Goal: Navigation & Orientation: Find specific page/section

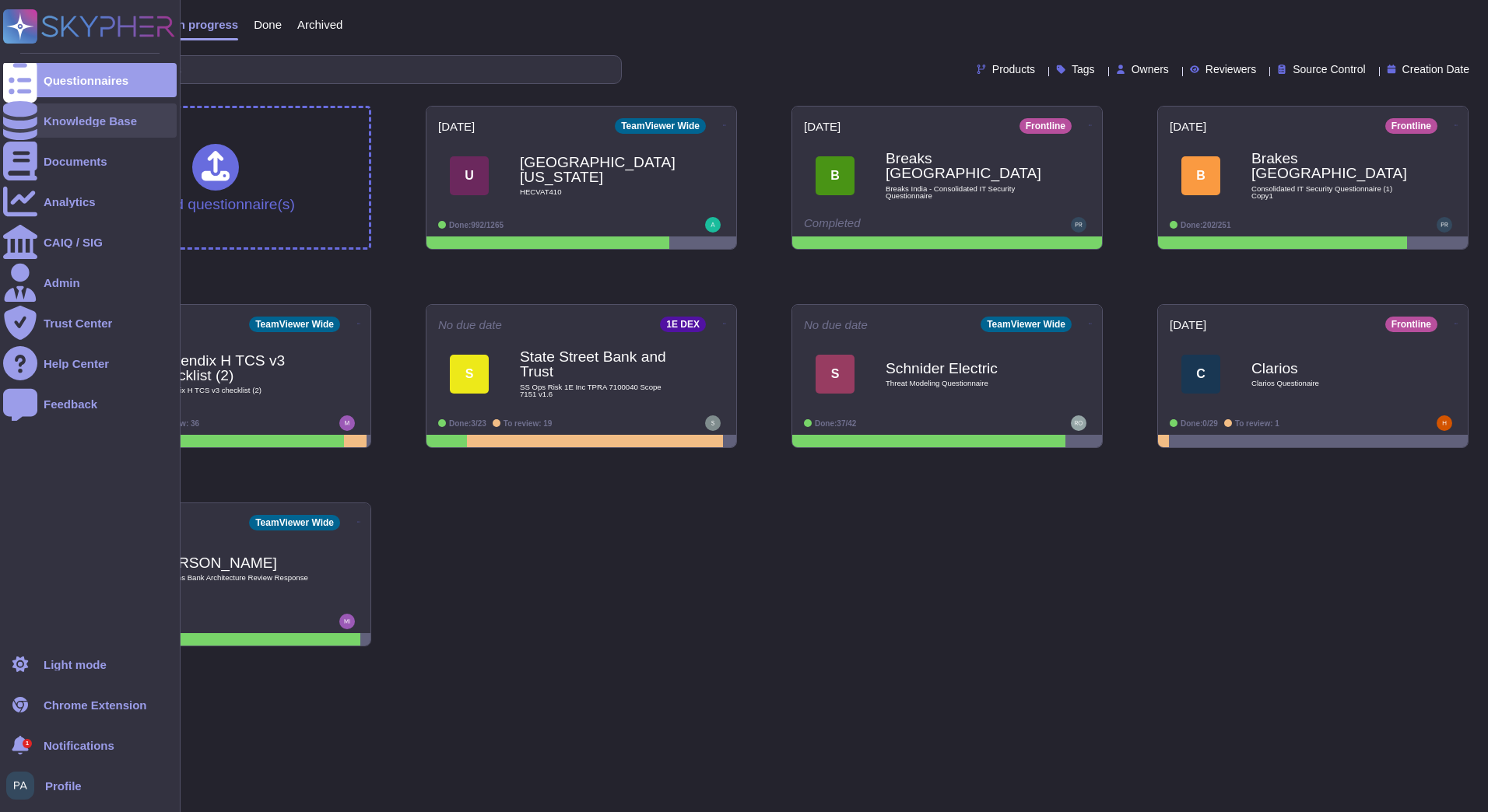
click at [108, 123] on div "Knowledge Base" at bounding box center [90, 121] width 93 height 12
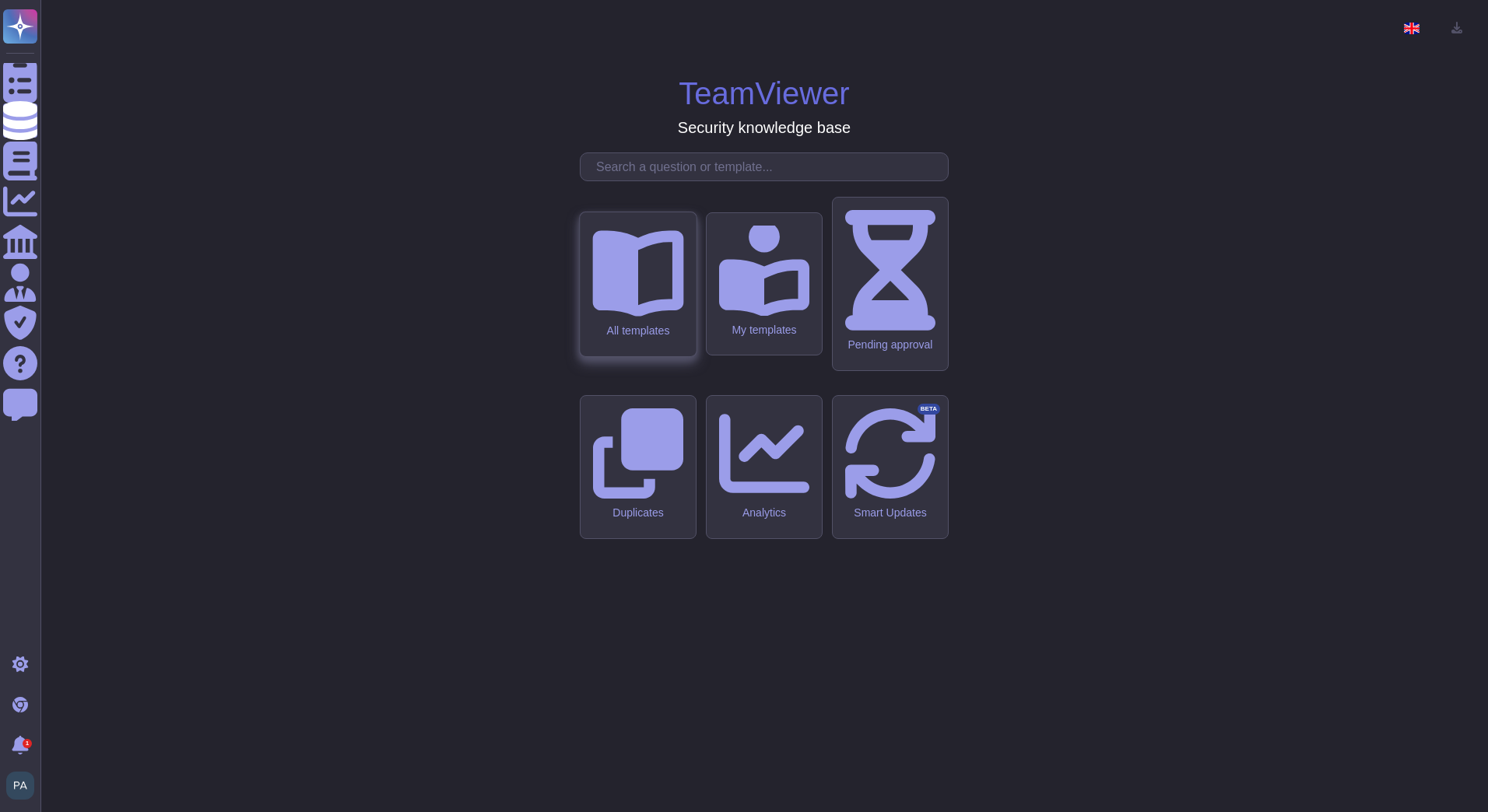
click at [657, 337] on div "All templates" at bounding box center [638, 330] width 91 height 13
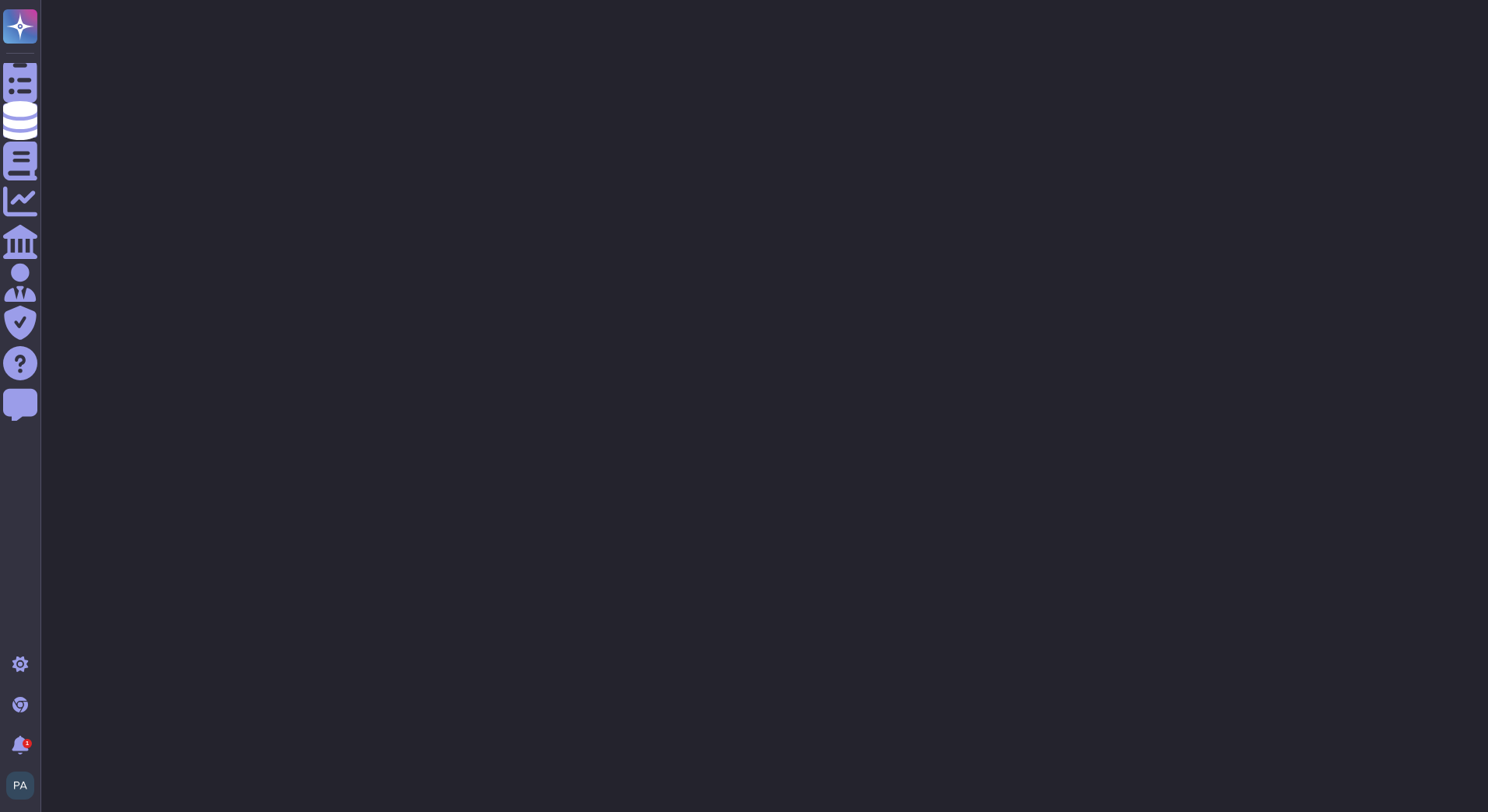
click at [1374, 93] on html "Questionnaires Knowledge Base Documents Analytics CAIQ / SIG Admin Trust Center…" at bounding box center [744, 46] width 1488 height 93
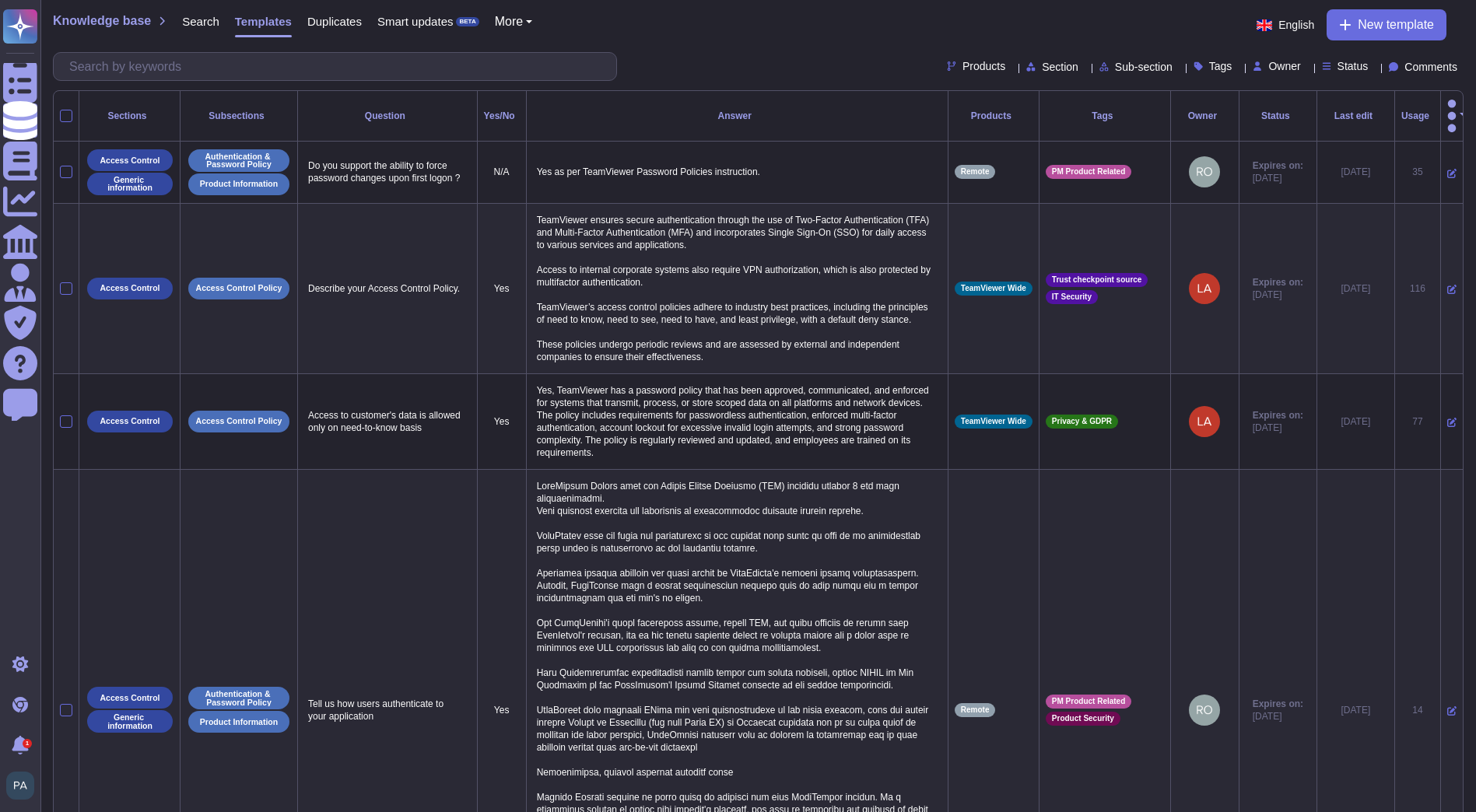
click at [1377, 116] on icon at bounding box center [1377, 116] width 0 height 0
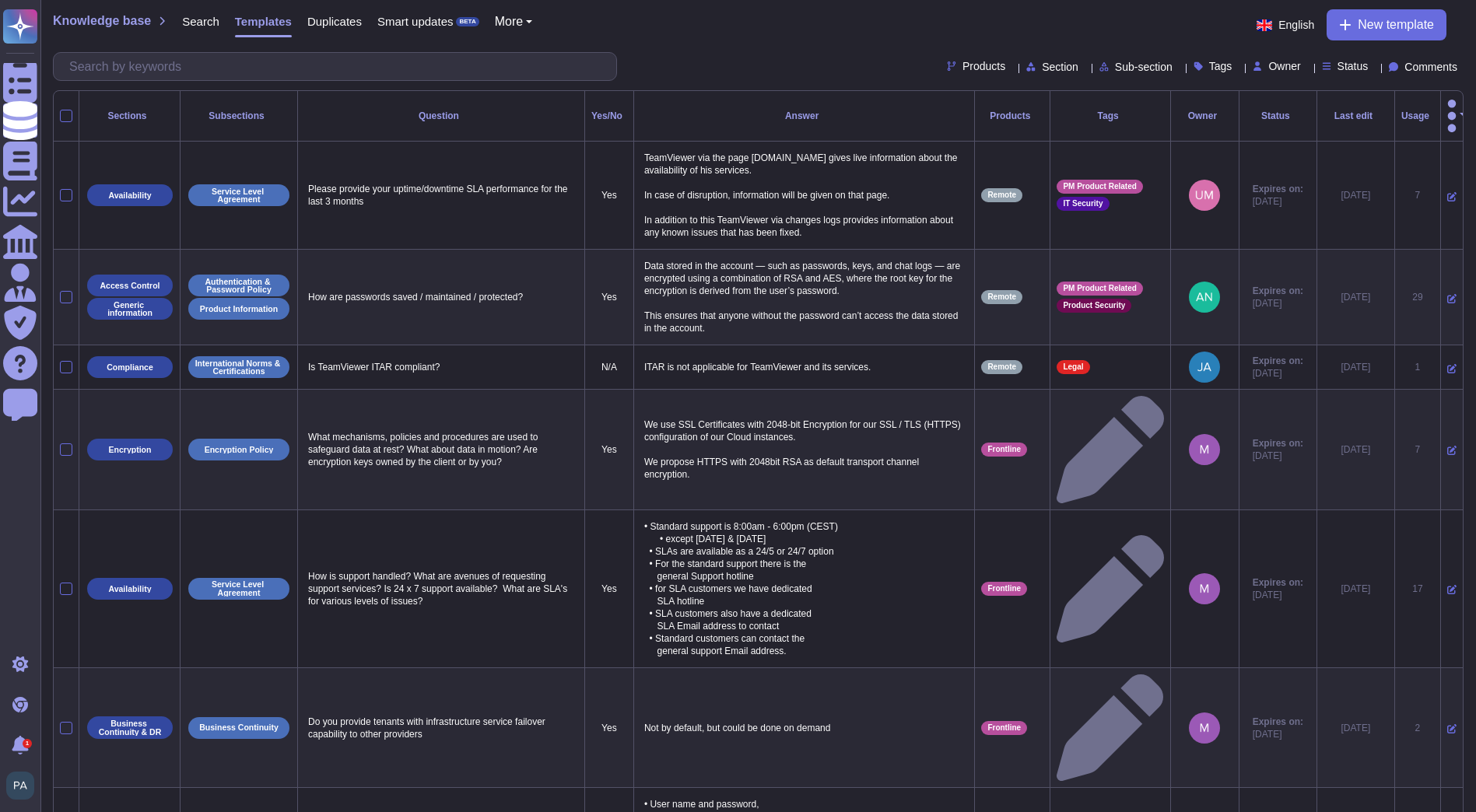
click at [1358, 111] on div "Last edit" at bounding box center [1355, 116] width 64 height 9
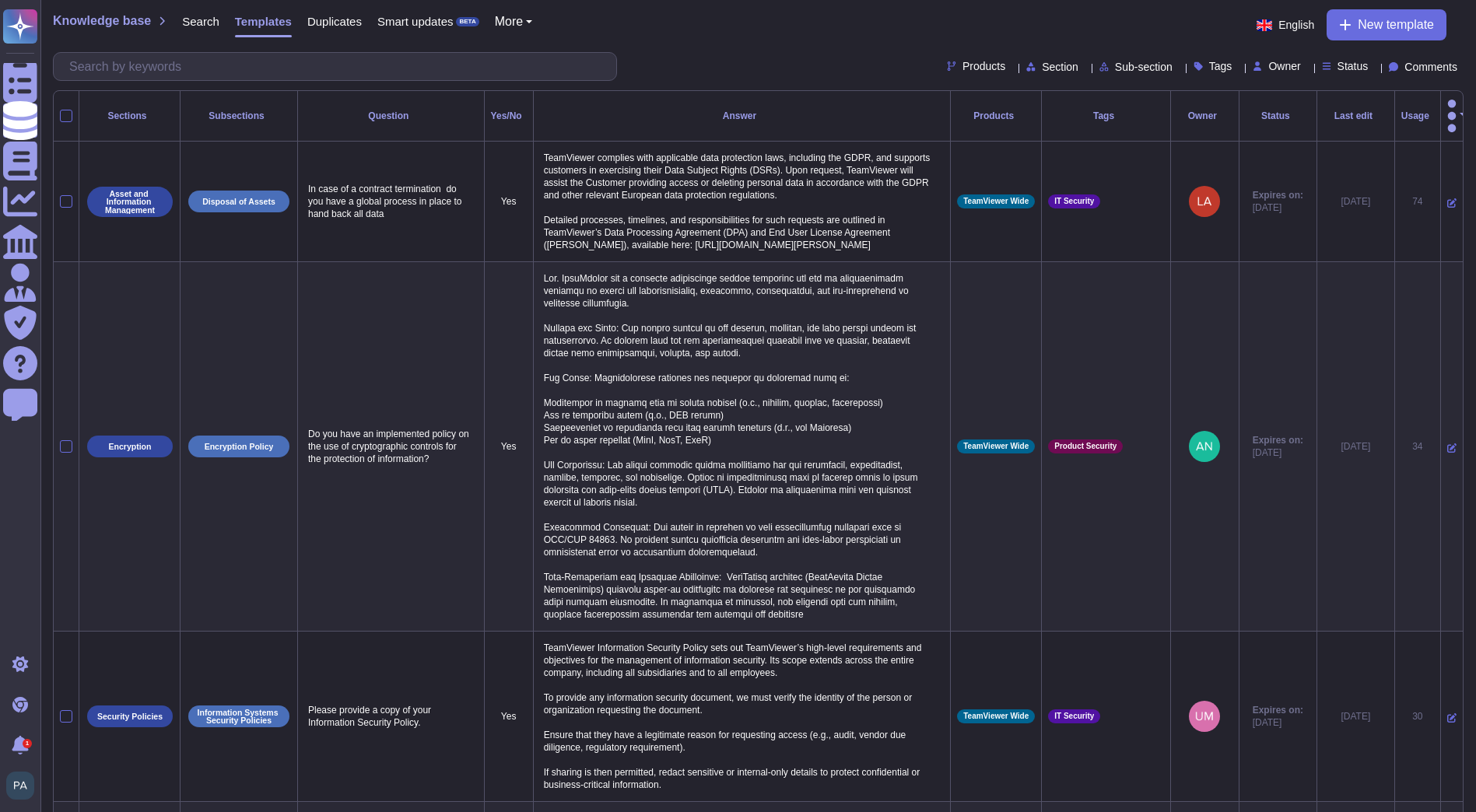
click at [1358, 111] on div "Last edit" at bounding box center [1355, 116] width 64 height 9
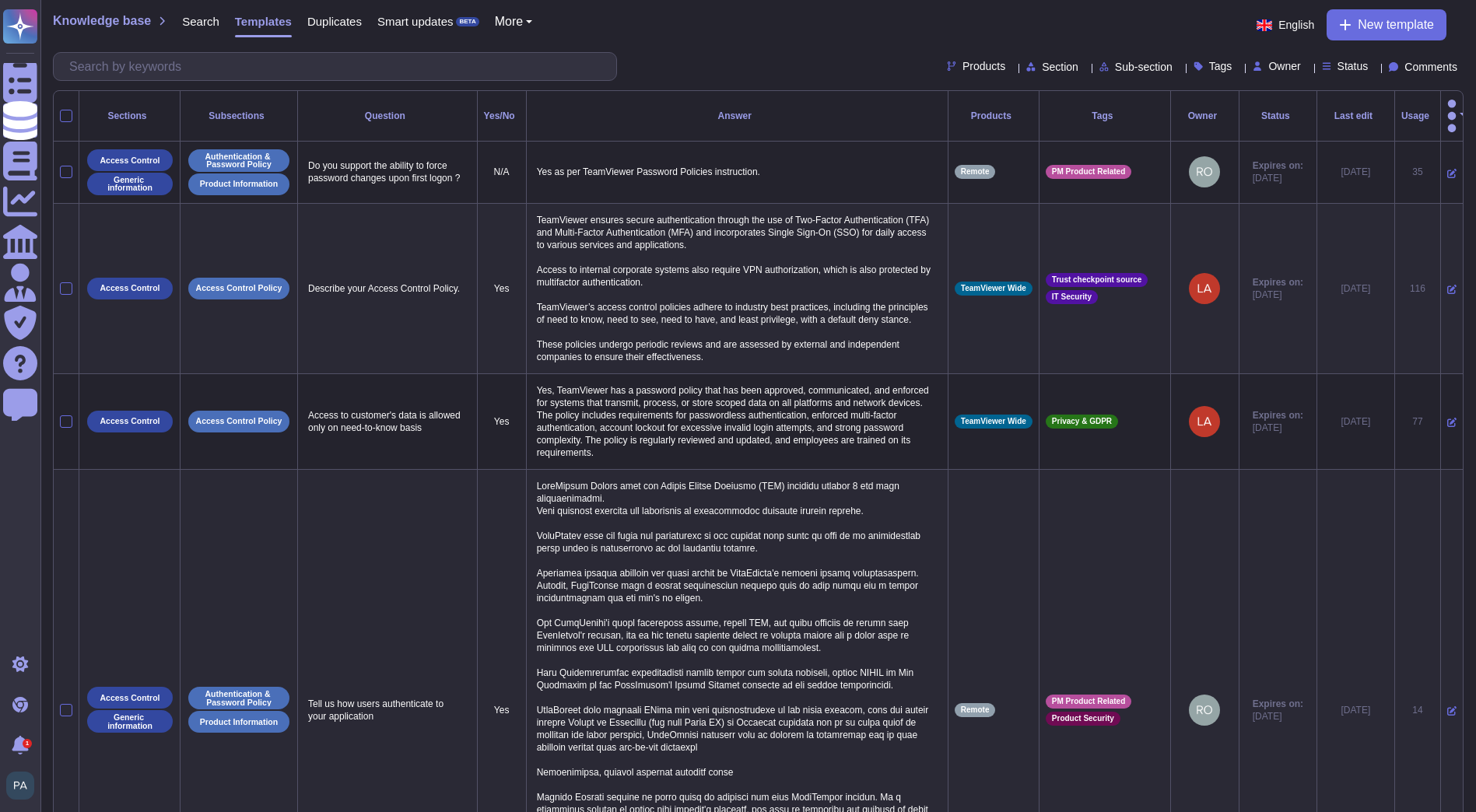
click at [1377, 116] on icon at bounding box center [1377, 116] width 0 height 0
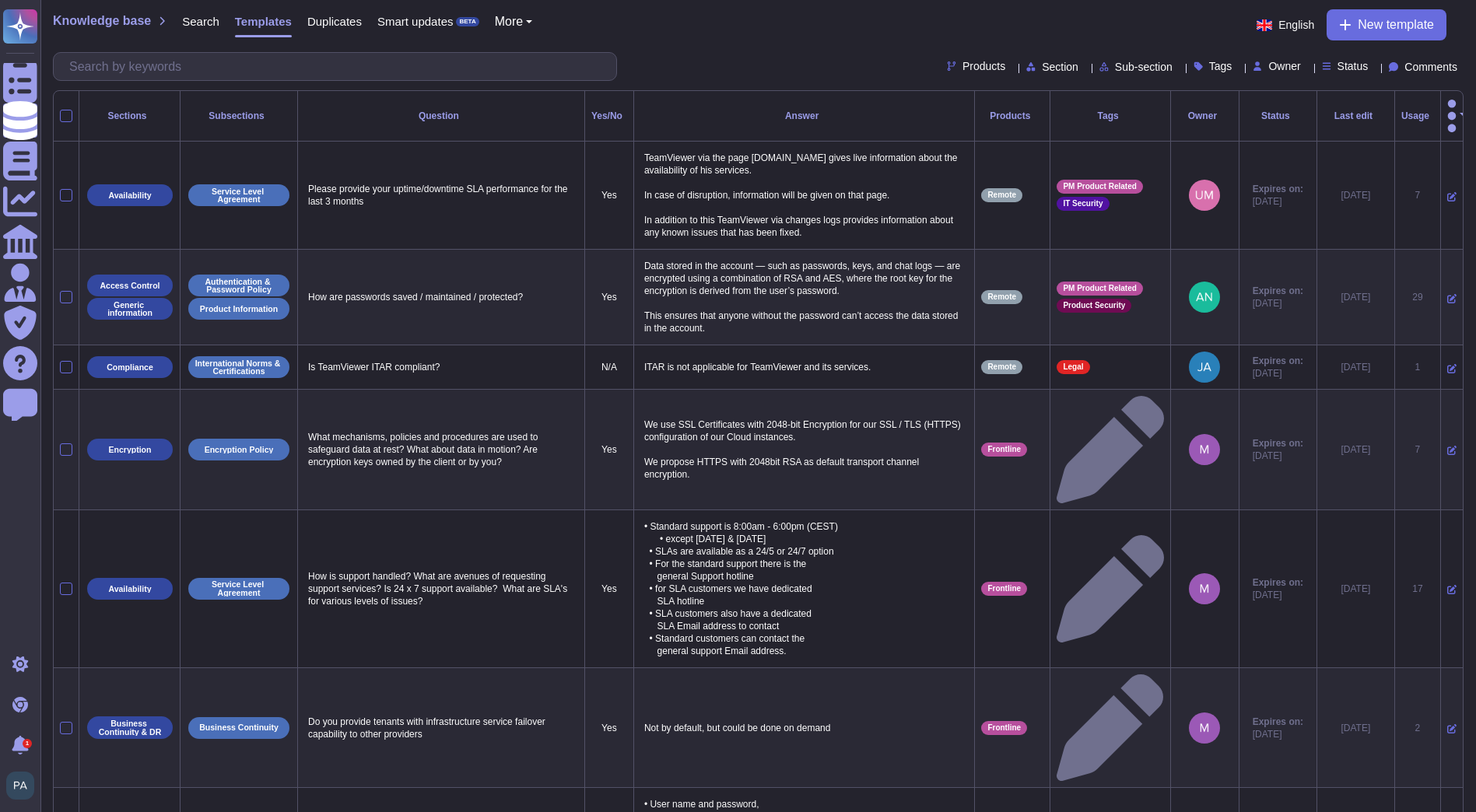
click at [1332, 98] on th "Last edit" at bounding box center [1356, 116] width 78 height 50
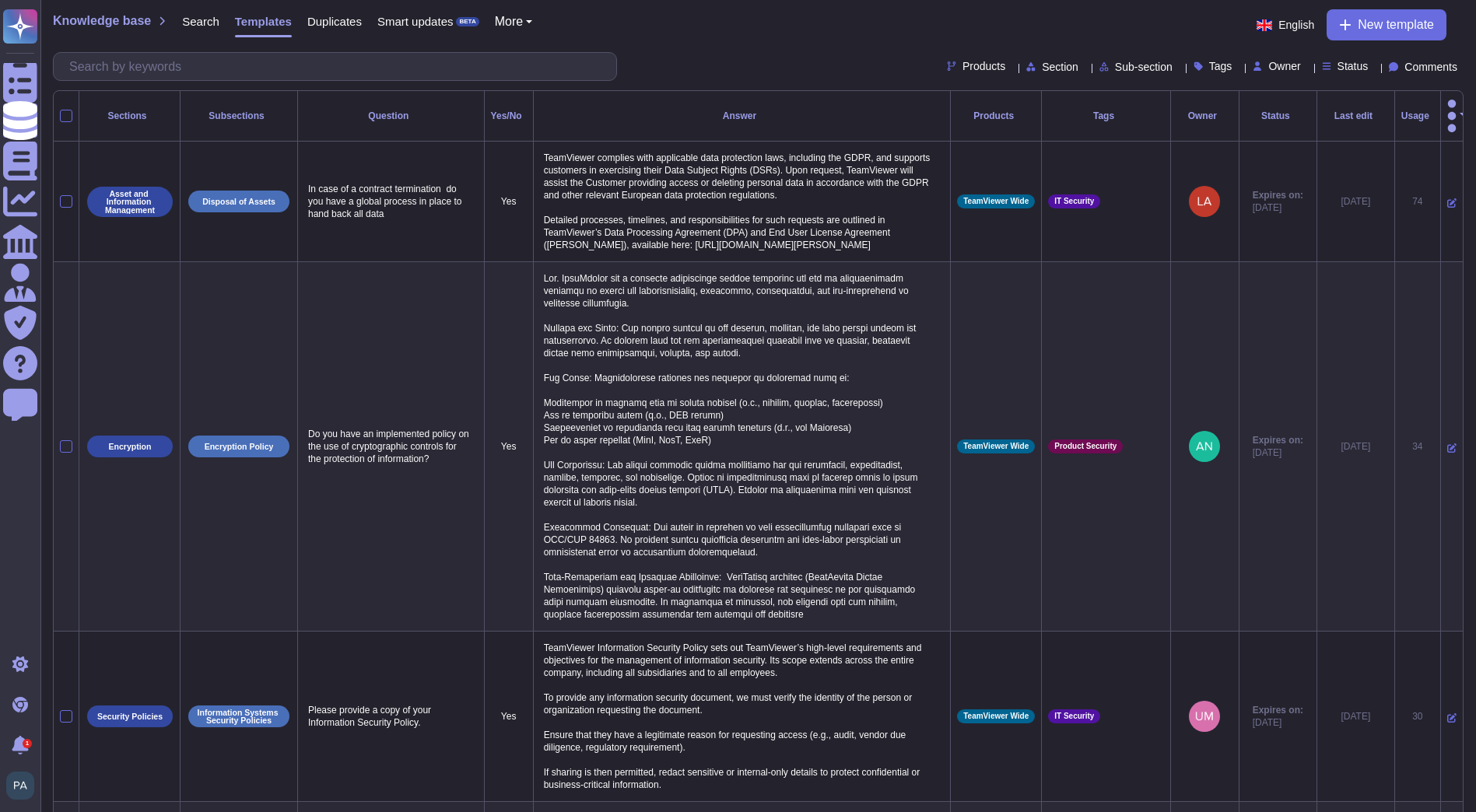
click at [1332, 98] on th "Last edit" at bounding box center [1356, 116] width 78 height 50
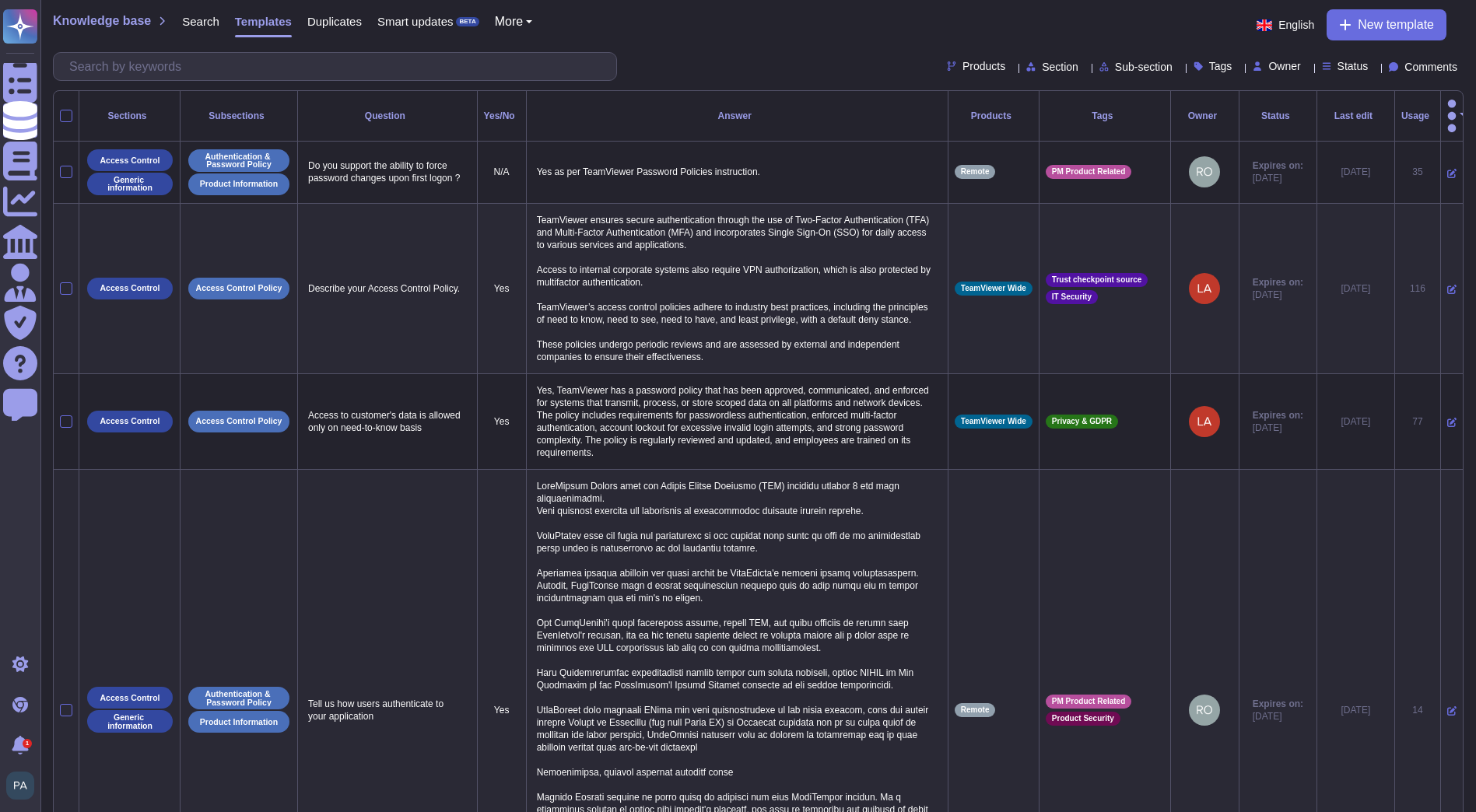
click at [1377, 116] on icon at bounding box center [1377, 116] width 0 height 0
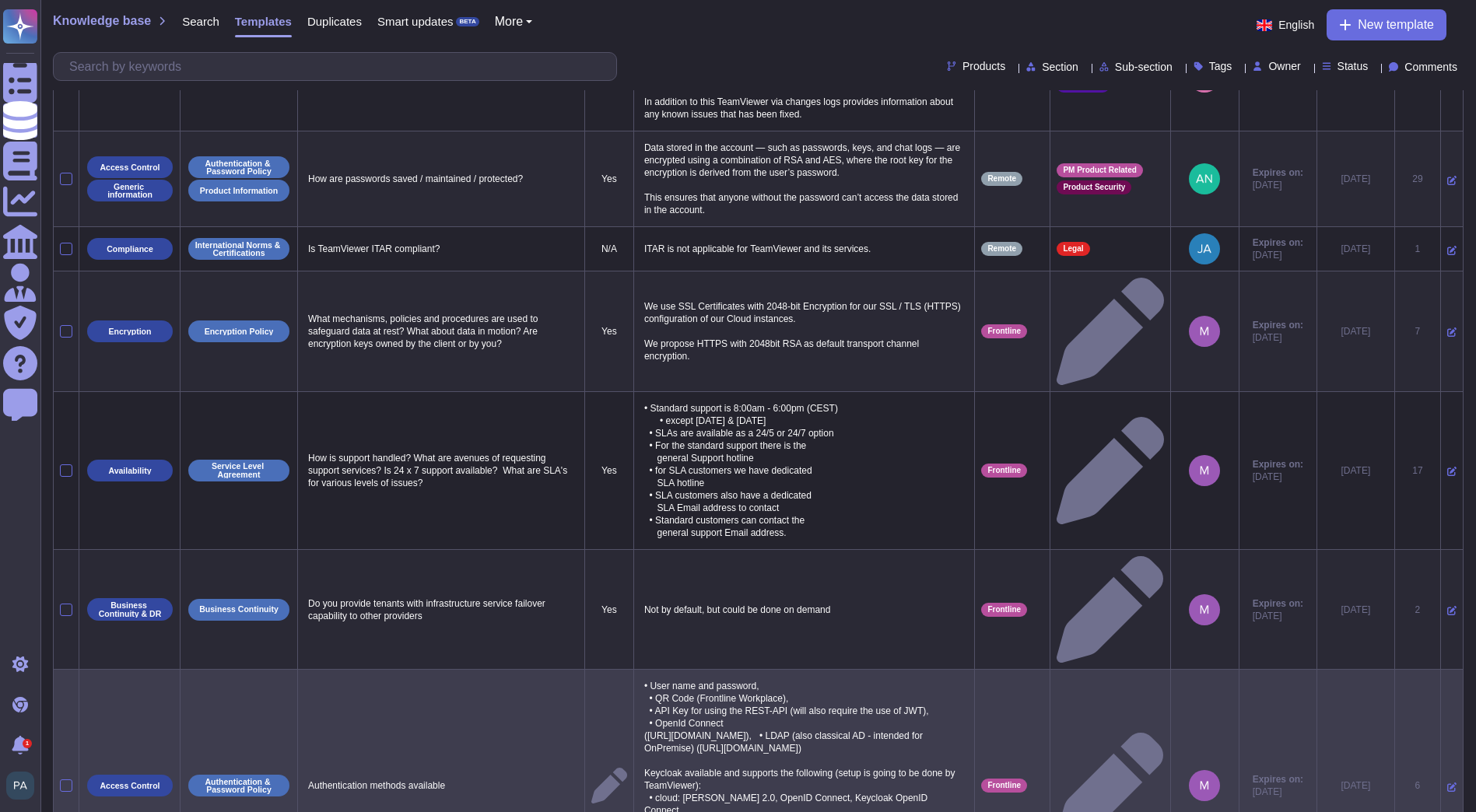
scroll to position [233, 0]
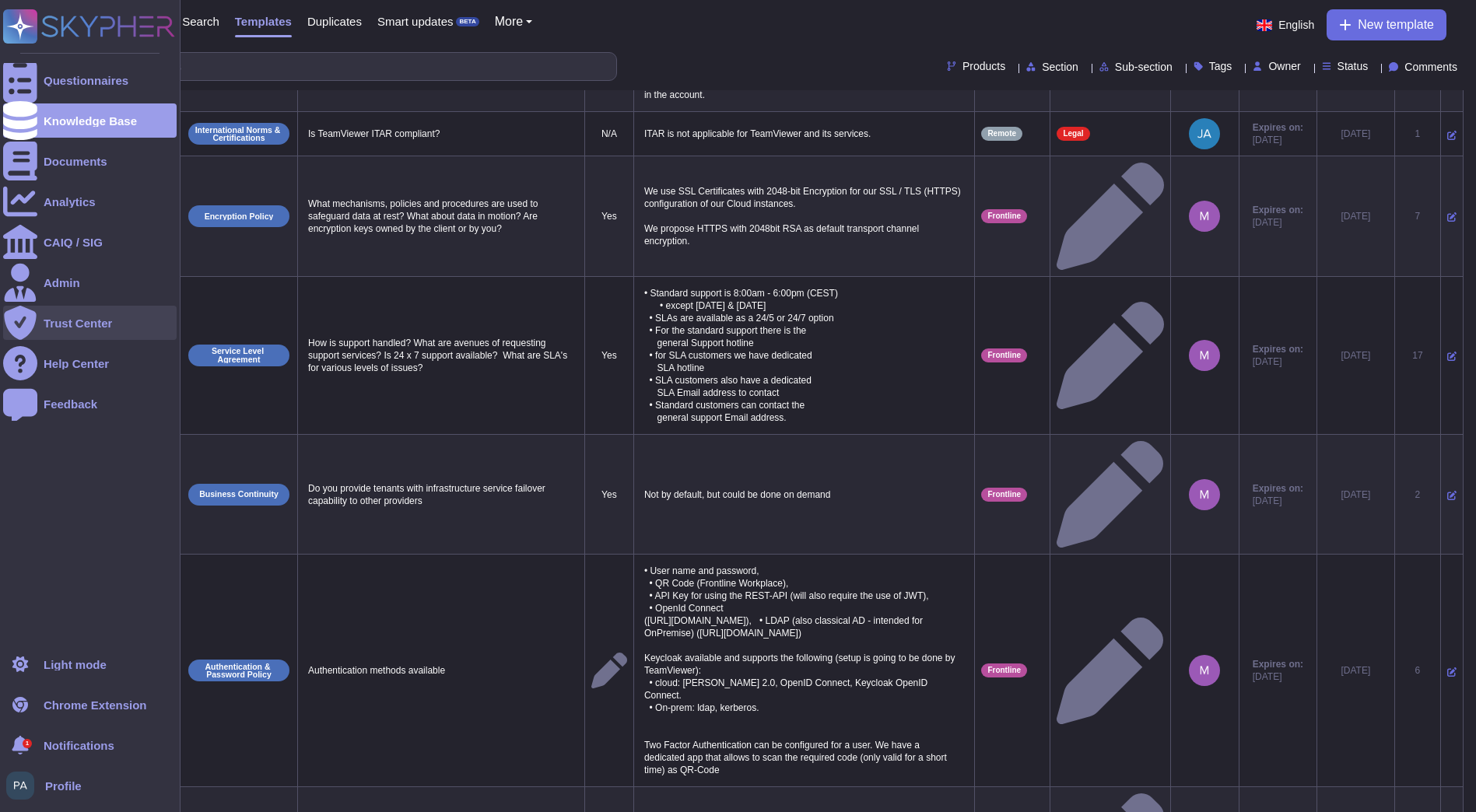
click at [102, 316] on div "Trust Center" at bounding box center [89, 322] width 174 height 34
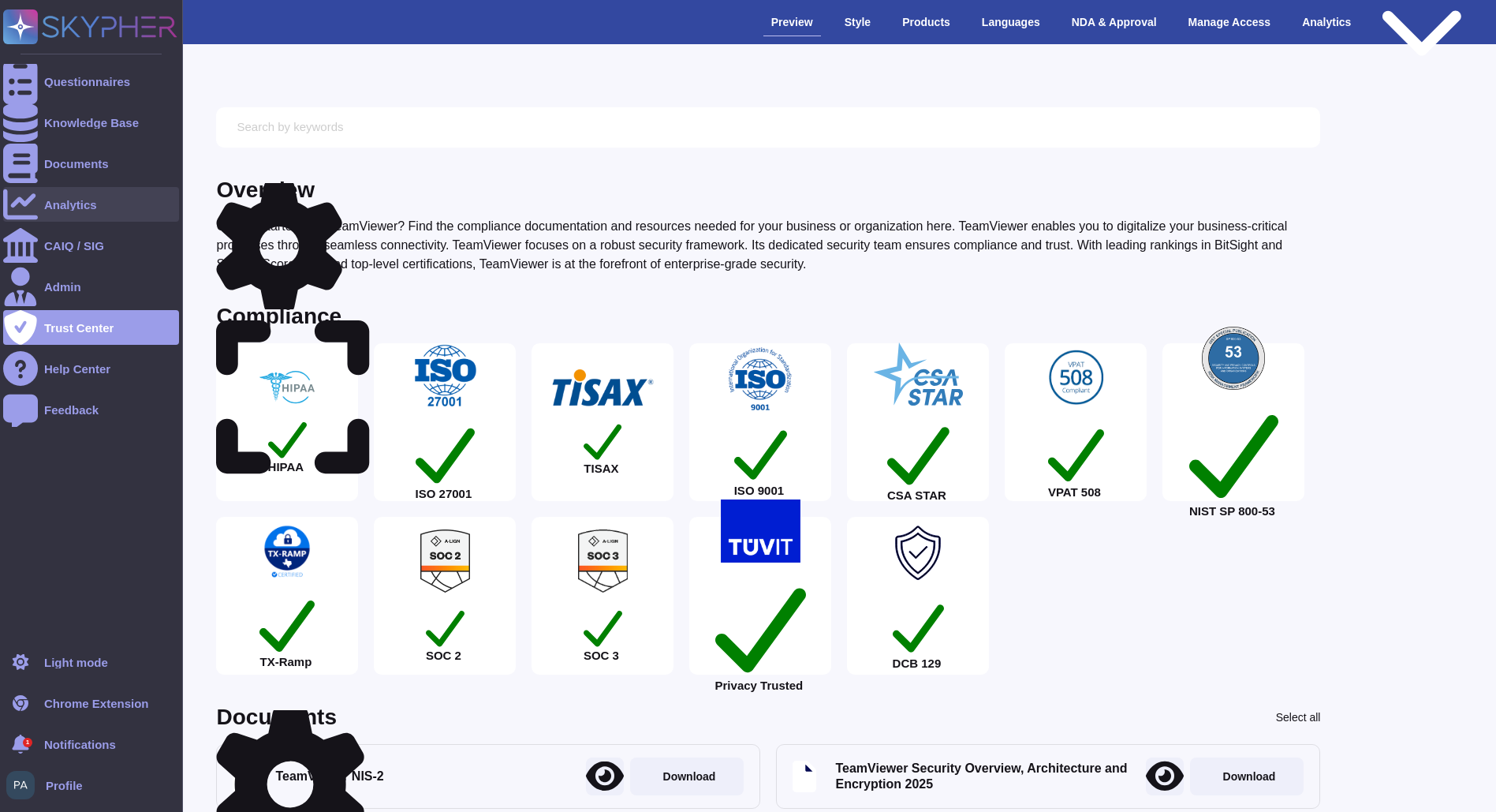
click at [109, 204] on div "Analytics" at bounding box center [90, 203] width 176 height 35
